Goal: Task Accomplishment & Management: Use online tool/utility

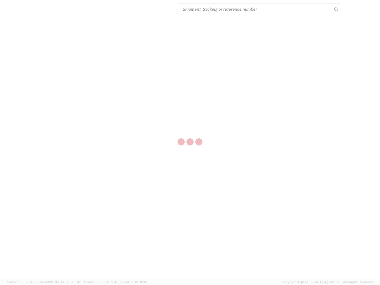
select select "US"
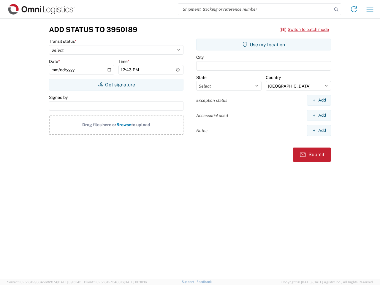
click at [255, 9] on input "search" at bounding box center [255, 9] width 154 height 11
click at [336, 10] on icon at bounding box center [336, 9] width 8 height 8
click at [354, 9] on icon at bounding box center [354, 9] width 10 height 10
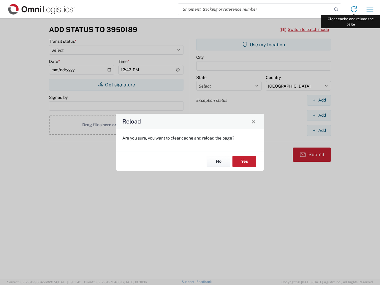
click at [370, 9] on div "Reload Are you sure, you want to clear cache and reload the page? No Yes" at bounding box center [190, 142] width 380 height 285
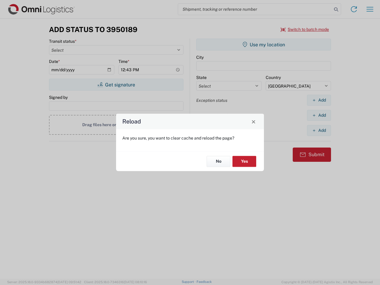
click at [305, 29] on div "Reload Are you sure, you want to clear cache and reload the page? No Yes" at bounding box center [190, 142] width 380 height 285
click at [116, 85] on div "Reload Are you sure, you want to clear cache and reload the page? No Yes" at bounding box center [190, 142] width 380 height 285
click at [264, 45] on div "Reload Are you sure, you want to clear cache and reload the page? No Yes" at bounding box center [190, 142] width 380 height 285
click at [319, 100] on div "Reload Are you sure, you want to clear cache and reload the page? No Yes" at bounding box center [190, 142] width 380 height 285
click at [319, 115] on div "Reload Are you sure, you want to clear cache and reload the page? No Yes" at bounding box center [190, 142] width 380 height 285
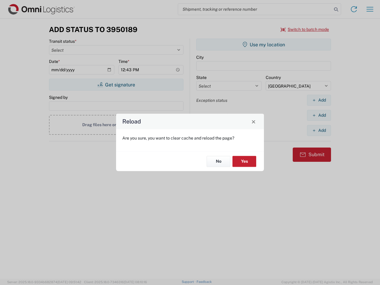
click at [319, 130] on div "Reload Are you sure, you want to clear cache and reload the page? No Yes" at bounding box center [190, 142] width 380 height 285
